Goal: Find specific page/section: Find specific page/section

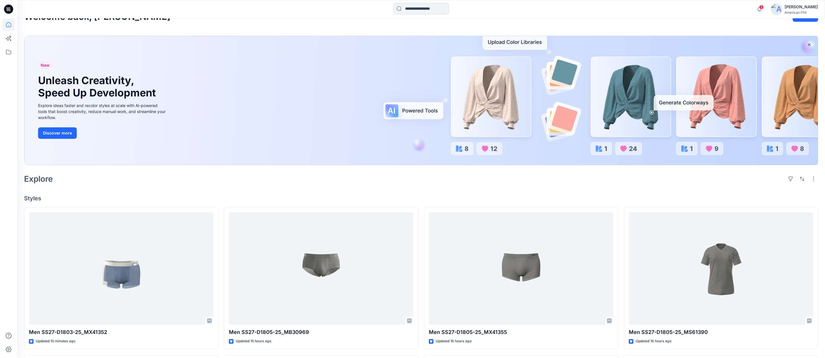
scroll to position [15, 0]
click at [762, 7] on span "3" at bounding box center [761, 7] width 5 height 5
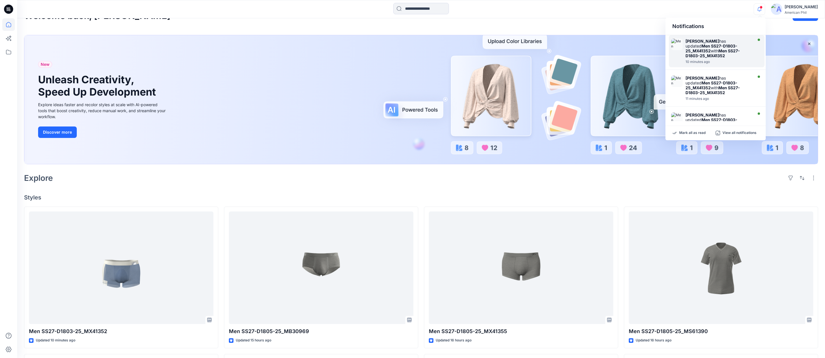
click at [702, 51] on strong "Men SS27-D1803-25_MX41352" at bounding box center [712, 53] width 54 height 10
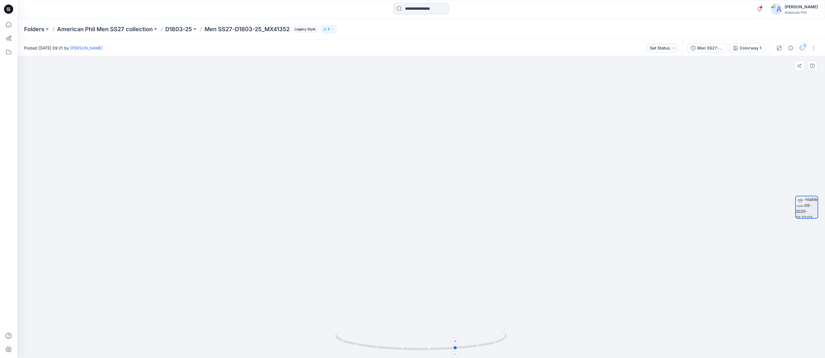
drag, startPoint x: 387, startPoint y: 347, endPoint x: 423, endPoint y: 344, distance: 35.6
click at [423, 344] on icon at bounding box center [421, 340] width 173 height 21
drag, startPoint x: 440, startPoint y: 226, endPoint x: 441, endPoint y: 177, distance: 48.7
click at [441, 177] on img at bounding box center [420, 150] width 433 height 416
drag, startPoint x: 422, startPoint y: 226, endPoint x: 435, endPoint y: 246, distance: 23.8
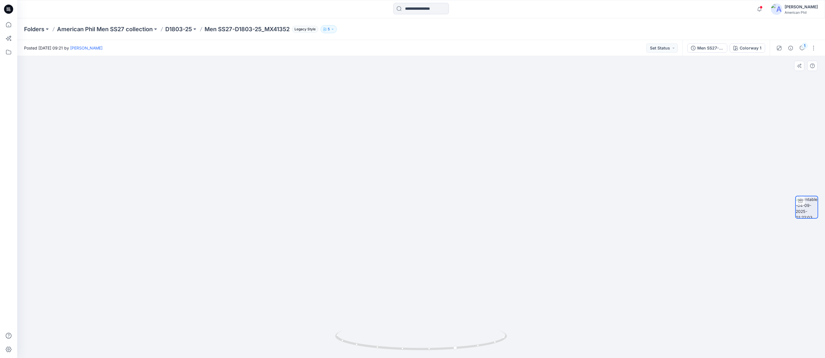
click at [420, 244] on img at bounding box center [421, 132] width 496 height 453
drag, startPoint x: 426, startPoint y: 350, endPoint x: 437, endPoint y: 346, distance: 12.0
click at [437, 346] on icon at bounding box center [421, 340] width 173 height 21
click at [176, 29] on p "D1803-25" at bounding box center [178, 29] width 27 height 8
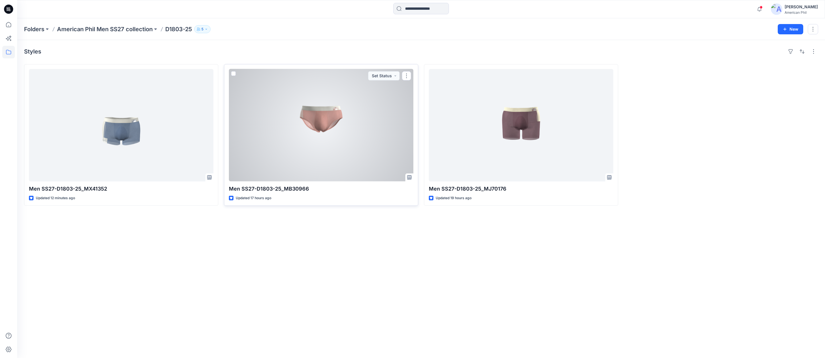
click at [326, 119] on div at bounding box center [321, 125] width 184 height 113
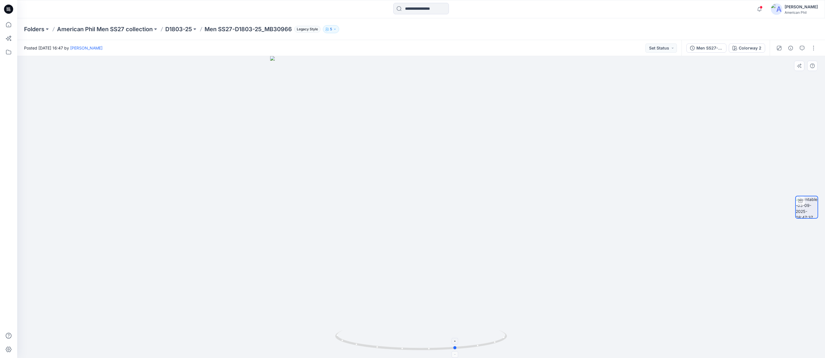
drag, startPoint x: 404, startPoint y: 350, endPoint x: 439, endPoint y: 345, distance: 35.5
click at [439, 345] on icon at bounding box center [421, 340] width 173 height 21
